Goal: Find specific page/section: Find specific page/section

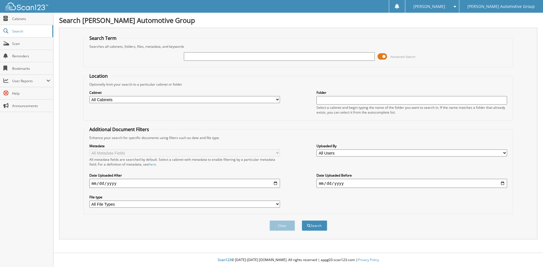
drag, startPoint x: 210, startPoint y: 57, endPoint x: 210, endPoint y: 50, distance: 6.5
click at [210, 57] on input "text" at bounding box center [279, 56] width 191 height 8
type input "1157725"
click at [302, 221] on button "Search" at bounding box center [314, 226] width 25 height 10
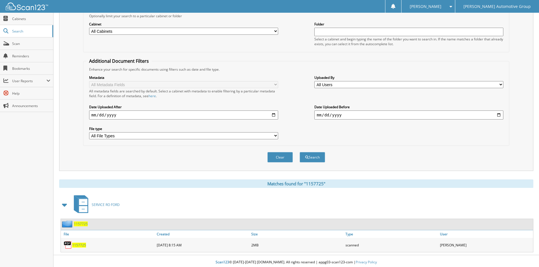
scroll to position [71, 0]
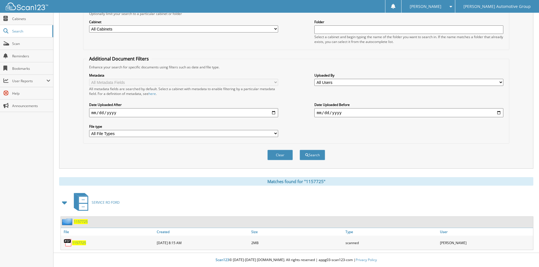
click at [80, 242] on span "1157725" at bounding box center [79, 243] width 14 height 5
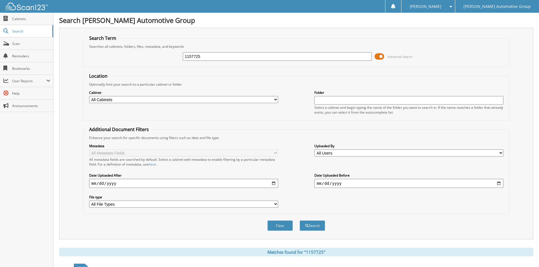
click at [241, 58] on input "1157725" at bounding box center [277, 56] width 189 height 8
type input "1153762"
click at [299, 221] on button "Search" at bounding box center [311, 226] width 25 height 10
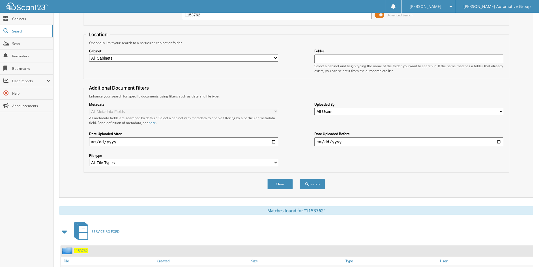
scroll to position [71, 0]
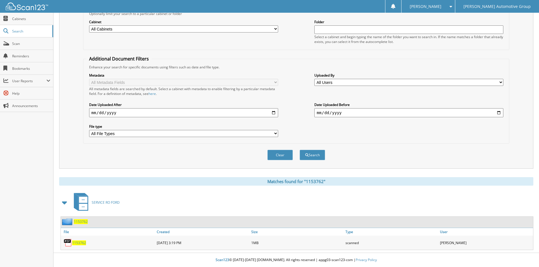
click at [83, 244] on span "1153762" at bounding box center [79, 243] width 14 height 5
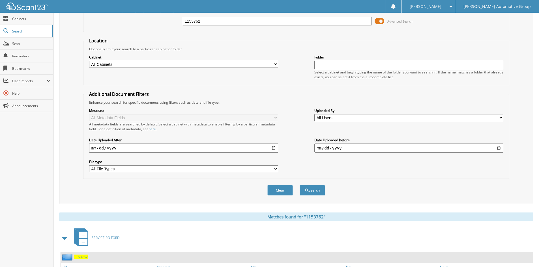
scroll to position [0, 0]
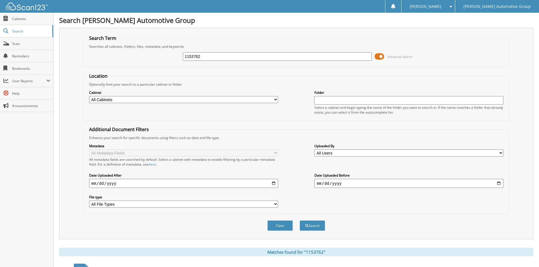
drag, startPoint x: 213, startPoint y: 56, endPoint x: 177, endPoint y: 41, distance: 38.6
click at [173, 47] on fieldset "Search Term Searches all cabinets, folders, files, metadata, and keywords 11537…" at bounding box center [296, 51] width 426 height 32
type input "1152535"
click at [299, 221] on button "Search" at bounding box center [311, 226] width 25 height 10
drag, startPoint x: 200, startPoint y: 59, endPoint x: 169, endPoint y: 55, distance: 31.9
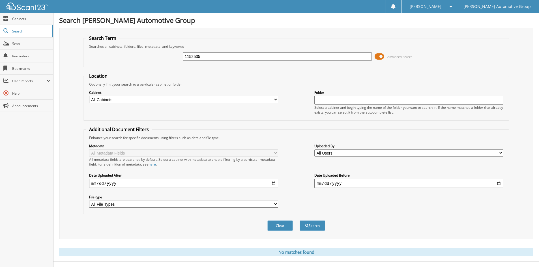
click at [169, 55] on div "1152535 Advanced Search" at bounding box center [296, 56] width 420 height 15
type input "1153672"
click at [299, 221] on button "Search" at bounding box center [311, 226] width 25 height 10
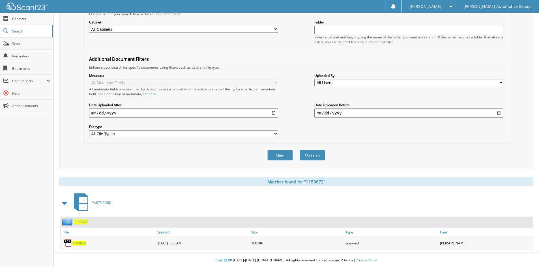
scroll to position [71, 0]
click at [79, 246] on div "1153672" at bounding box center [108, 242] width 94 height 11
click at [80, 244] on span "1153672" at bounding box center [79, 243] width 14 height 5
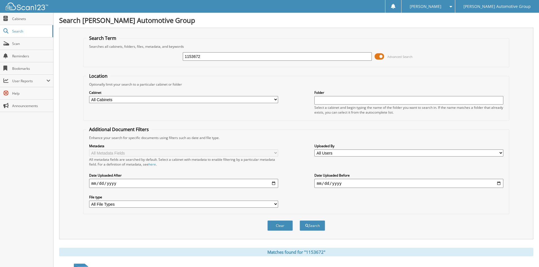
drag, startPoint x: 210, startPoint y: 57, endPoint x: 176, endPoint y: 56, distance: 34.0
click at [176, 56] on div "1153672 Advanced Search" at bounding box center [296, 56] width 420 height 15
type input "1152535"
click at [299, 221] on button "Search" at bounding box center [311, 226] width 25 height 10
drag, startPoint x: 207, startPoint y: 56, endPoint x: 179, endPoint y: 56, distance: 28.6
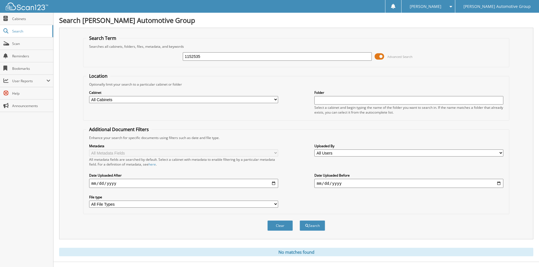
click at [179, 56] on div "1152535 Advanced Search" at bounding box center [296, 56] width 420 height 15
type input "1151809"
click at [299, 221] on button "Search" at bounding box center [311, 226] width 25 height 10
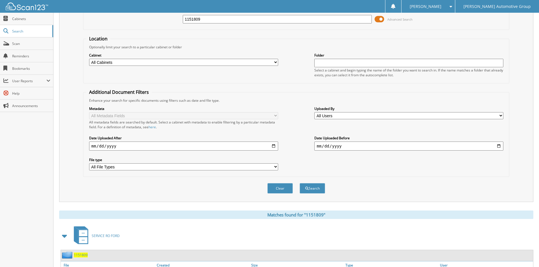
scroll to position [71, 0]
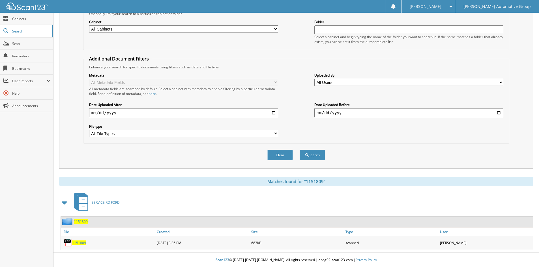
click at [80, 243] on span "1151809" at bounding box center [79, 243] width 14 height 5
click at [80, 242] on span "1151809" at bounding box center [79, 243] width 14 height 5
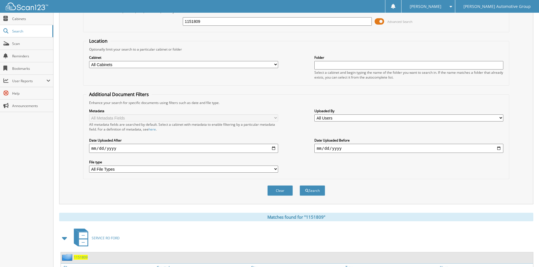
scroll to position [0, 0]
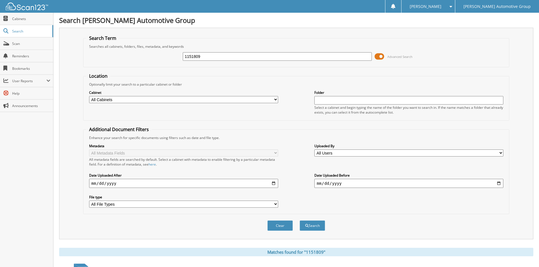
click at [233, 55] on input "1151809" at bounding box center [277, 56] width 189 height 8
type input "1"
type input "1152535A"
click at [299, 221] on button "Search" at bounding box center [311, 226] width 25 height 10
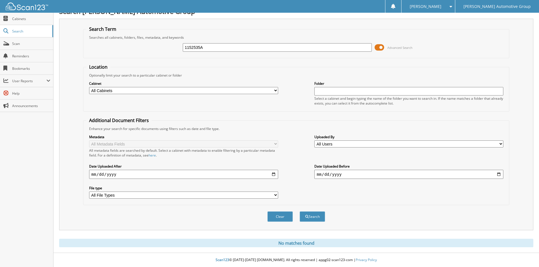
drag, startPoint x: 205, startPoint y: 50, endPoint x: 178, endPoint y: 43, distance: 28.5
click at [178, 44] on div "1152535A Advanced Search" at bounding box center [296, 47] width 420 height 15
type input "1153427"
click at [299, 212] on button "Search" at bounding box center [311, 217] width 25 height 10
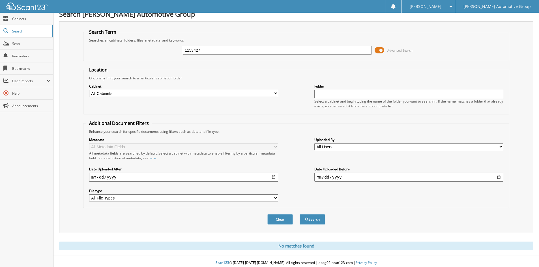
scroll to position [9, 0]
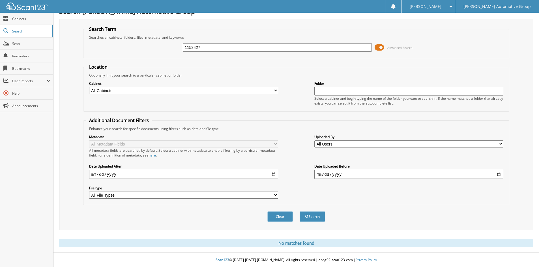
drag, startPoint x: 220, startPoint y: 46, endPoint x: 175, endPoint y: 41, distance: 45.0
click at [175, 41] on div "1153427 Advanced Search" at bounding box center [296, 47] width 420 height 15
type input "1152535"
click at [299, 212] on button "Search" at bounding box center [311, 217] width 25 height 10
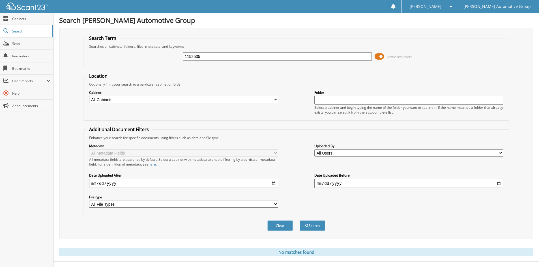
scroll to position [9, 0]
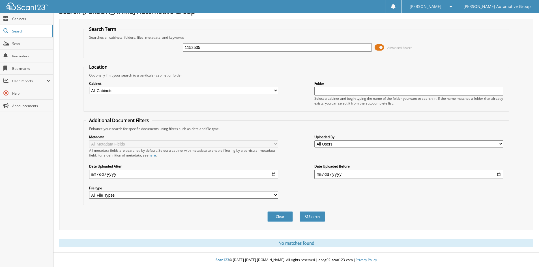
click at [211, 48] on input "1152535" at bounding box center [277, 47] width 189 height 8
type input "1153672"
click at [299, 212] on button "Search" at bounding box center [311, 217] width 25 height 10
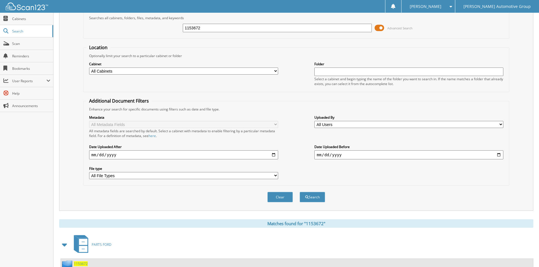
scroll to position [71, 0]
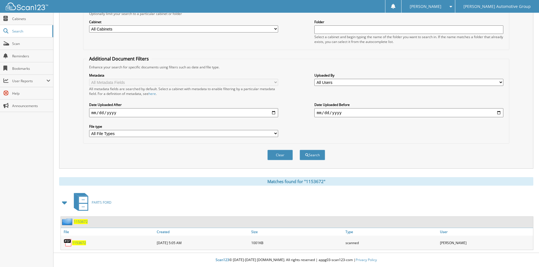
click at [75, 244] on span "1153672" at bounding box center [79, 243] width 14 height 5
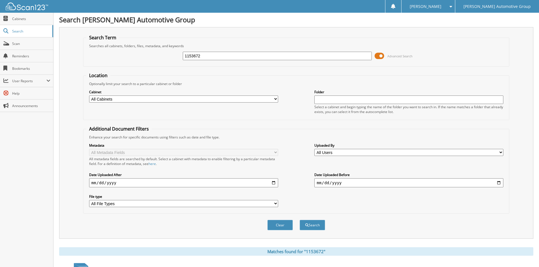
scroll to position [0, 0]
click at [208, 54] on input "1153672" at bounding box center [277, 56] width 189 height 8
type input "1156806"
click at [299, 221] on button "Search" at bounding box center [311, 226] width 25 height 10
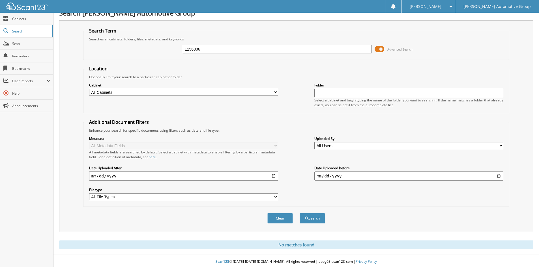
scroll to position [9, 0]
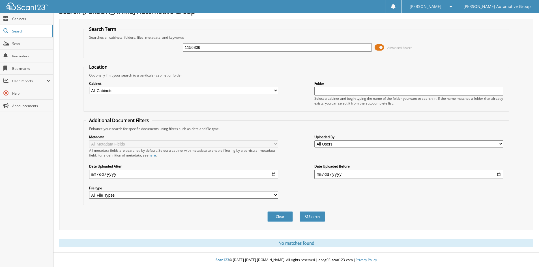
drag, startPoint x: 207, startPoint y: 46, endPoint x: 178, endPoint y: 44, distance: 29.2
click at [178, 44] on div "1156806 Advanced Search" at bounding box center [296, 47] width 420 height 15
type input "1157878"
click at [299, 212] on button "Search" at bounding box center [311, 217] width 25 height 10
